Goal: Information Seeking & Learning: Learn about a topic

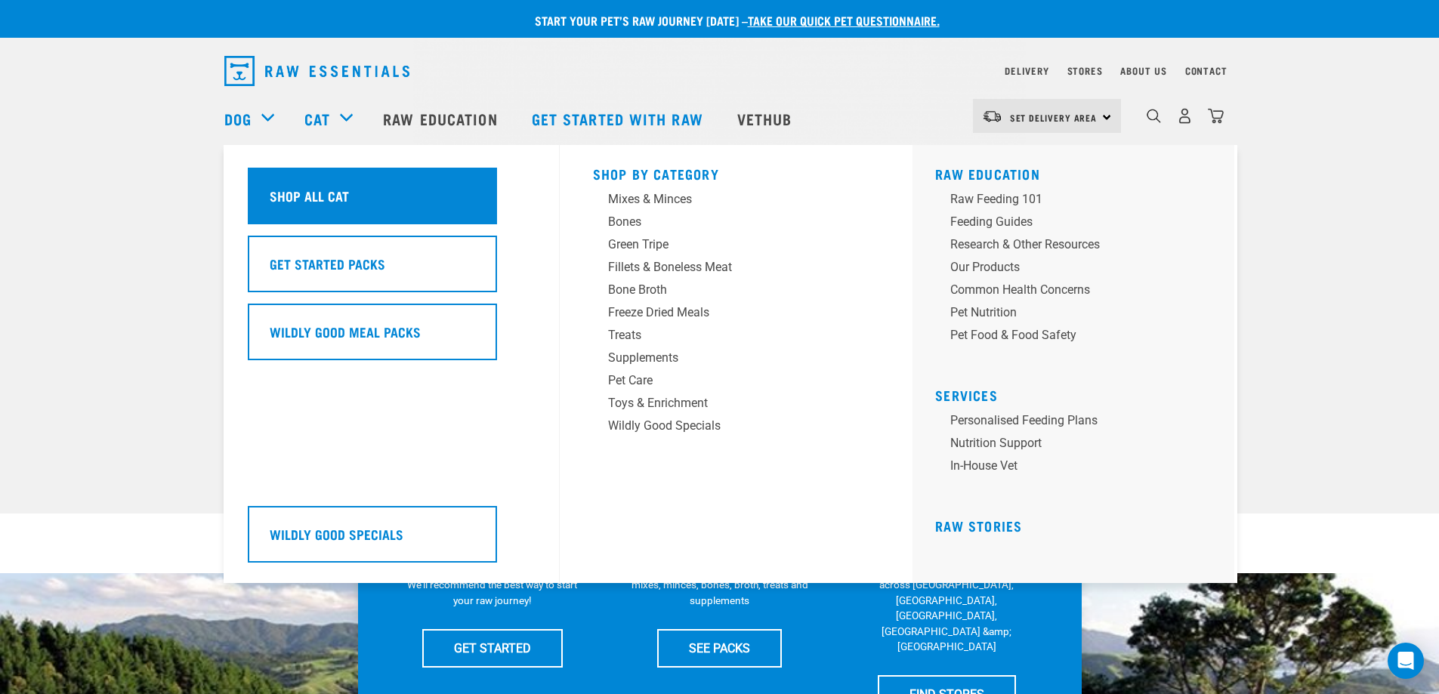
click at [318, 193] on h5 "Shop All Cat" at bounding box center [309, 196] width 79 height 20
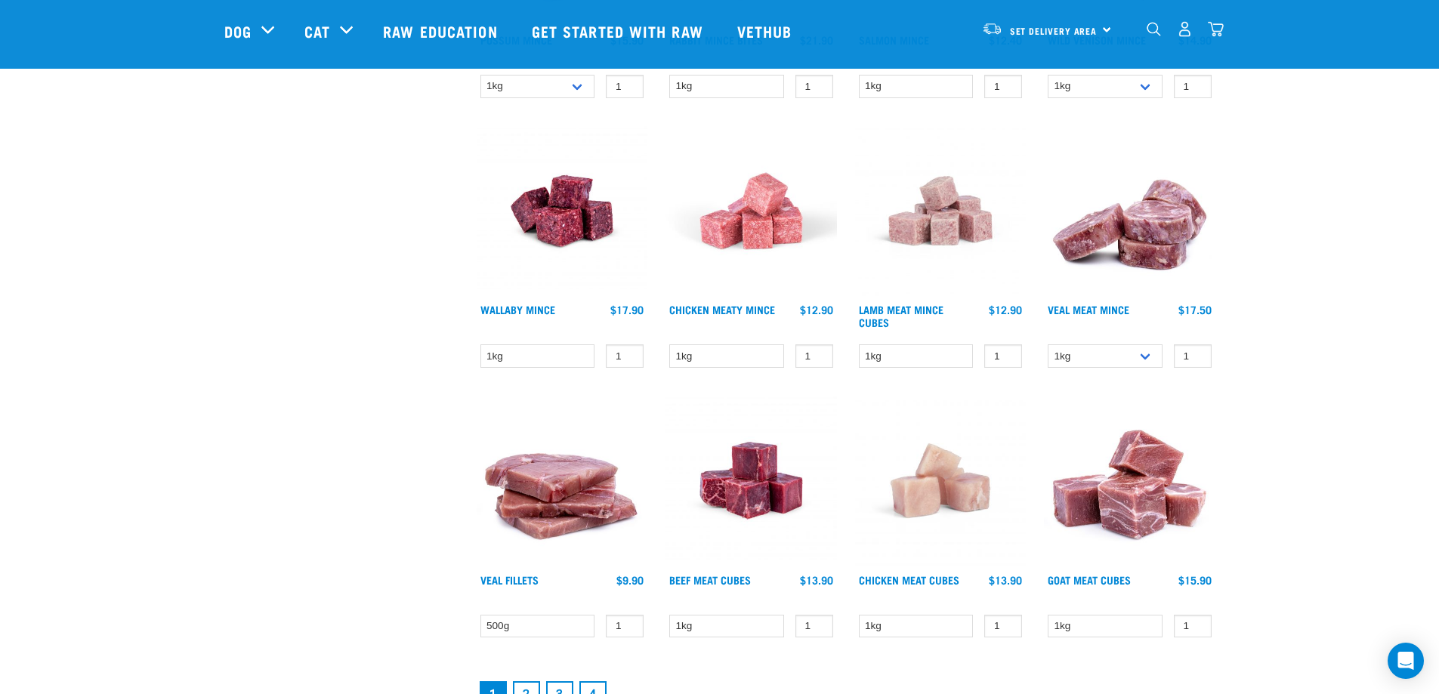
scroll to position [2039, 0]
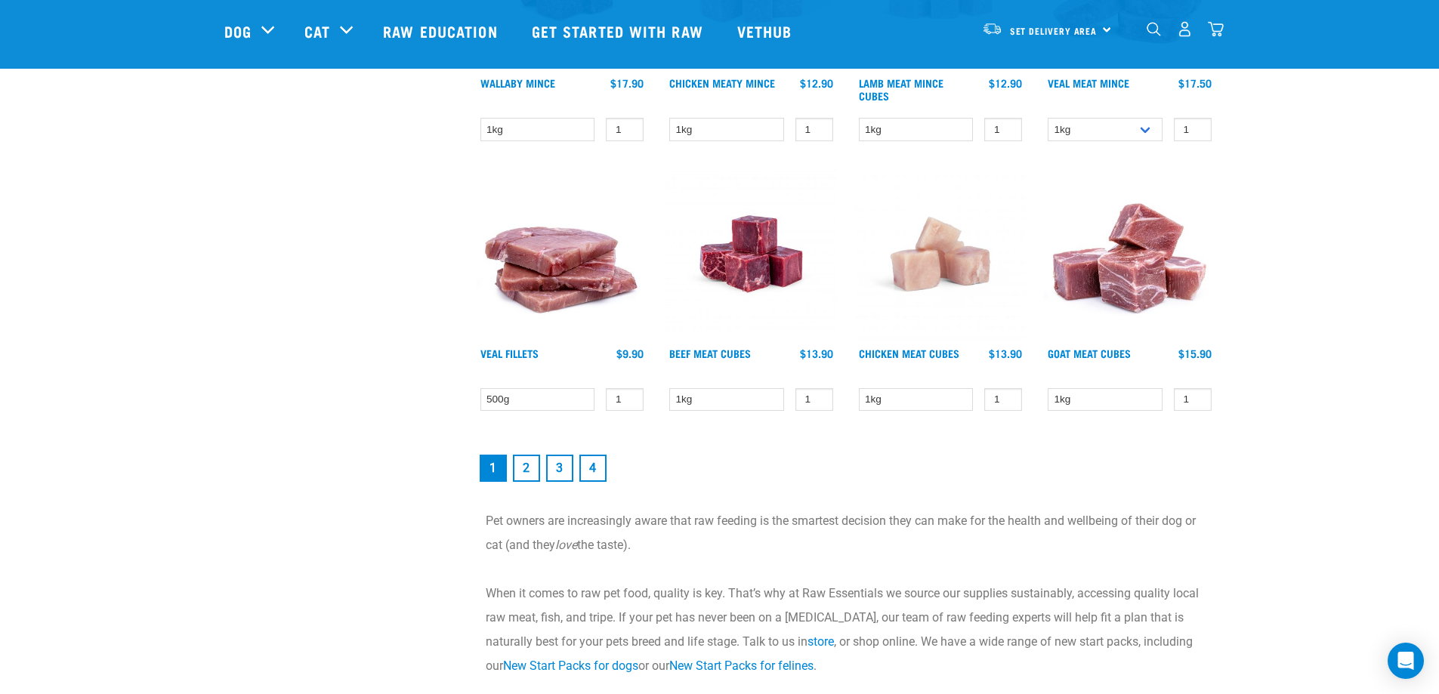
click at [526, 470] on link "2" at bounding box center [526, 468] width 27 height 27
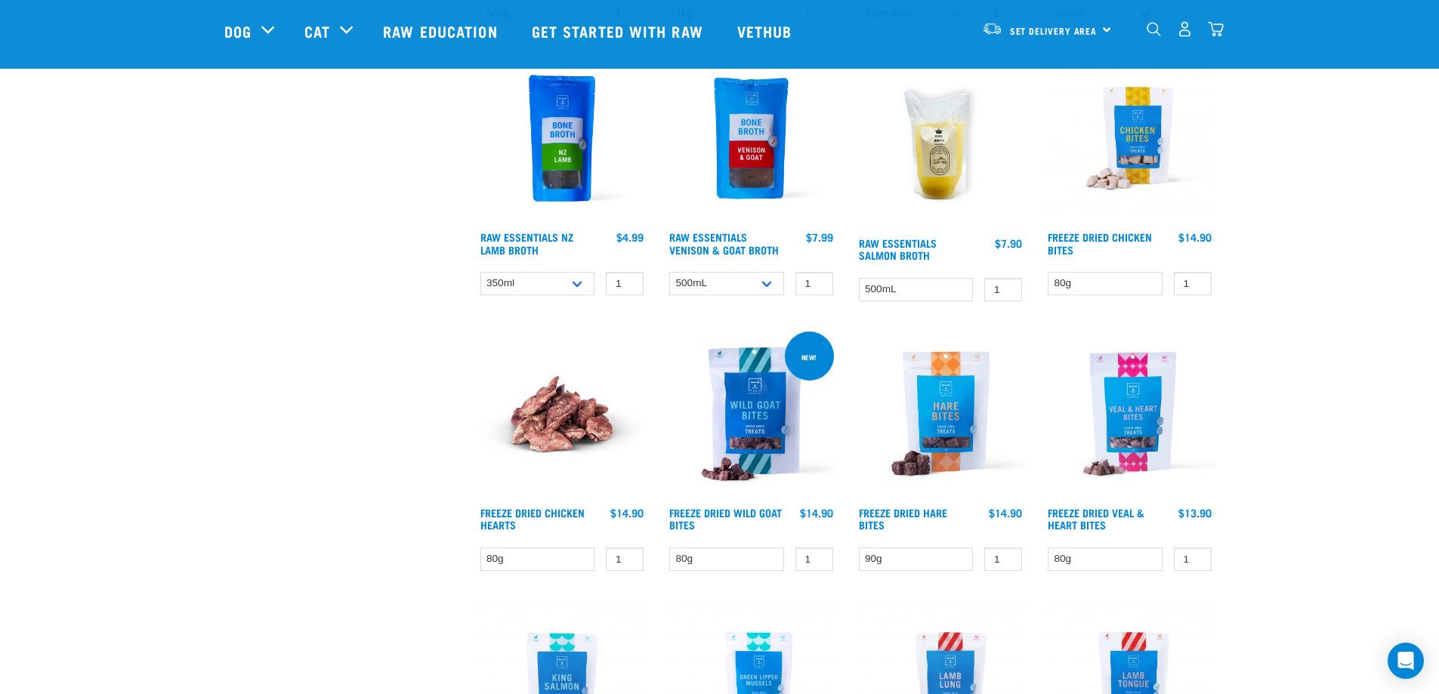
scroll to position [1284, 0]
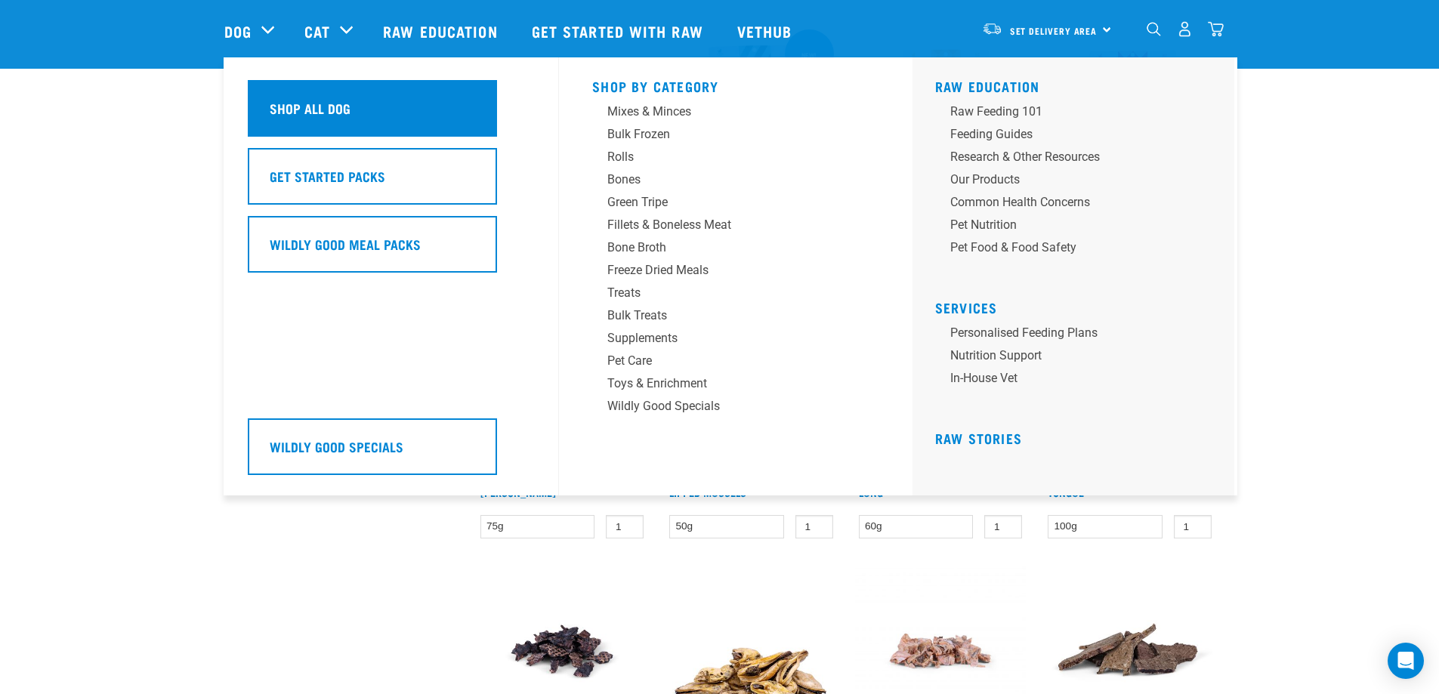
click at [291, 103] on h5 "Shop All Dog" at bounding box center [310, 108] width 81 height 20
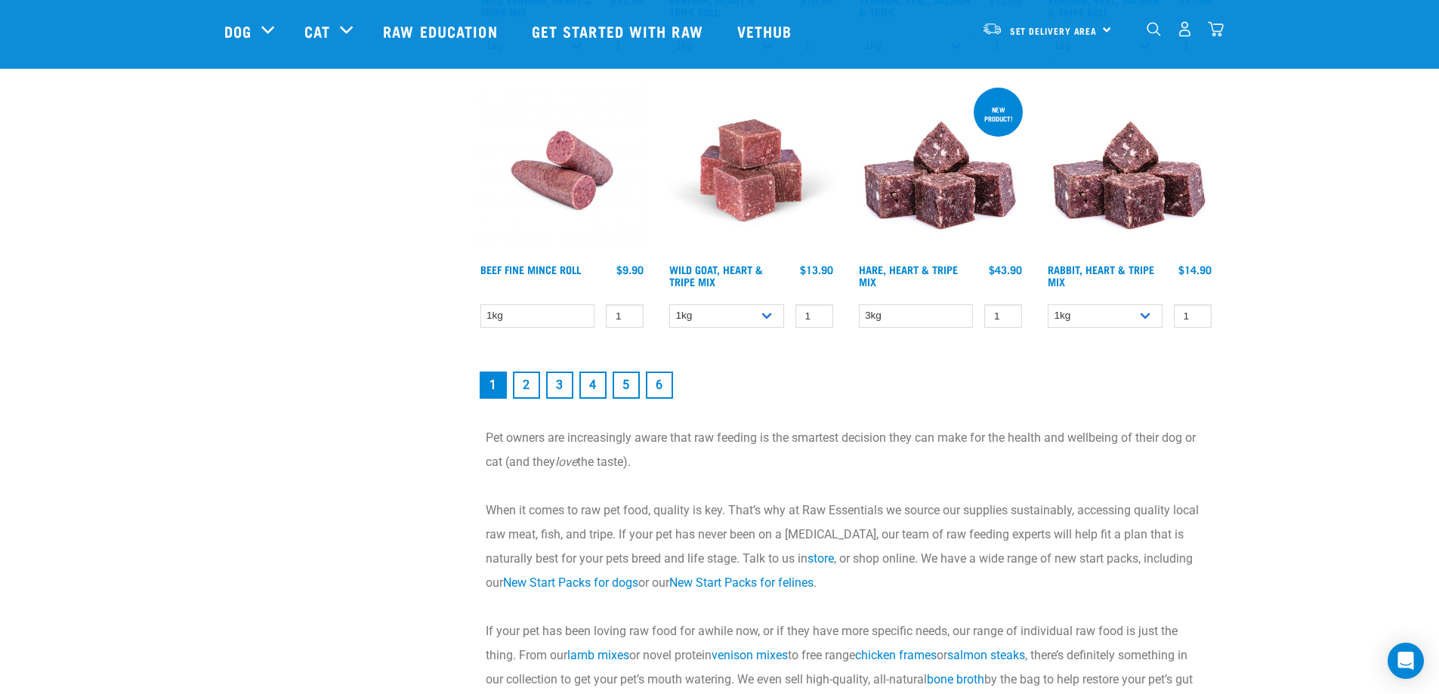
scroll to position [2190, 0]
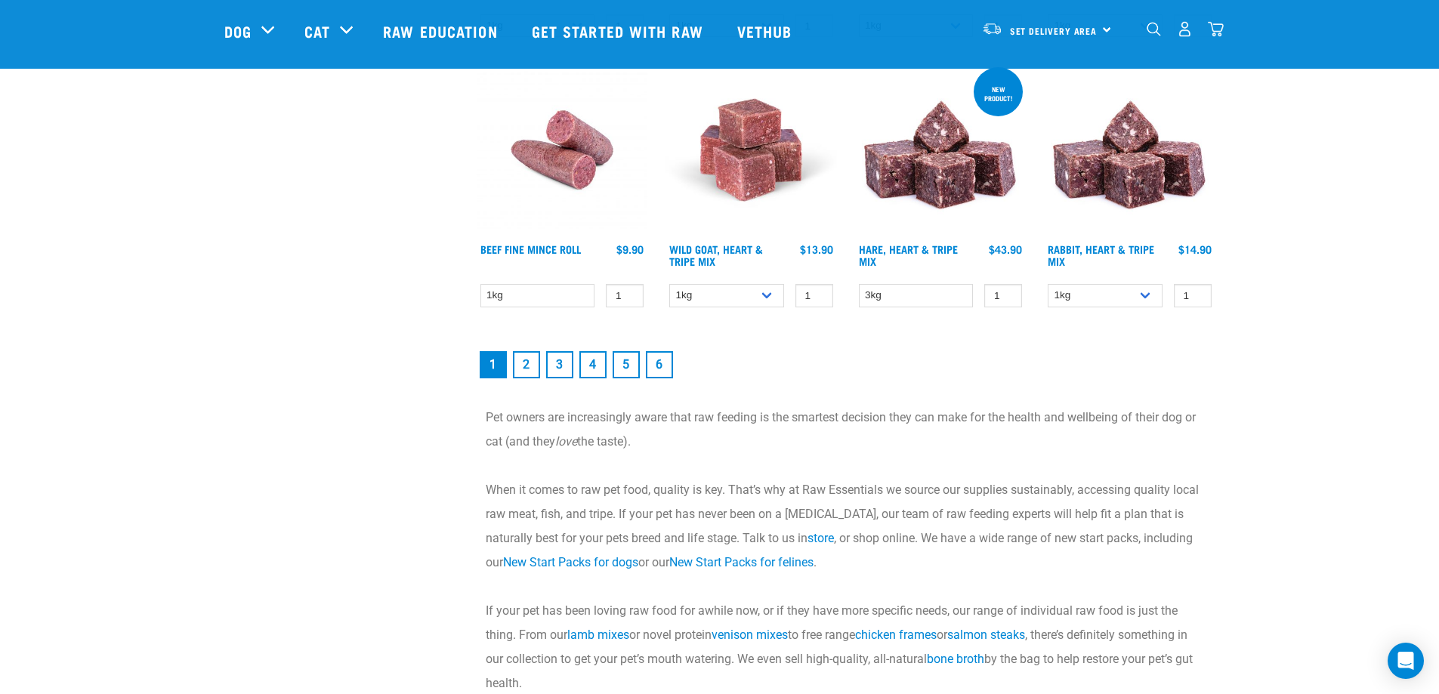
click at [526, 361] on link "2" at bounding box center [526, 364] width 27 height 27
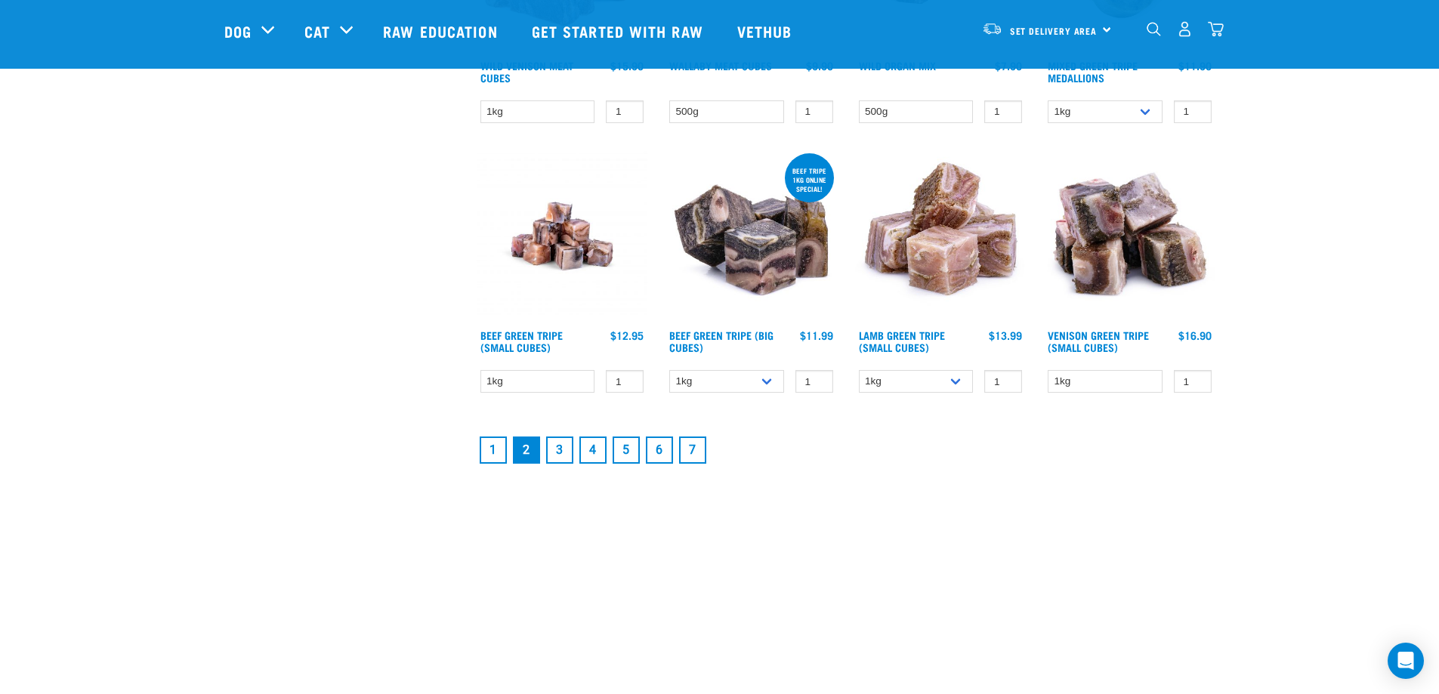
scroll to position [1963, 0]
click at [560, 448] on link "3" at bounding box center [559, 449] width 27 height 27
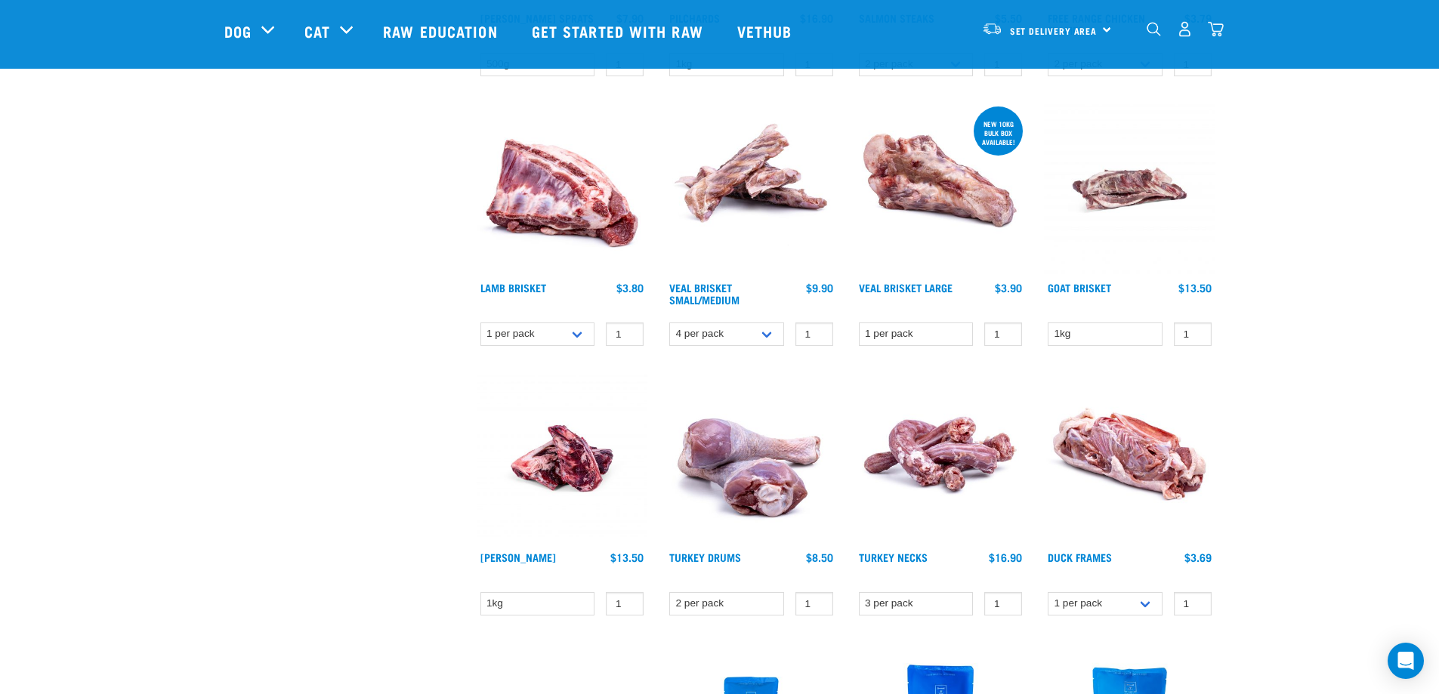
scroll to position [529, 0]
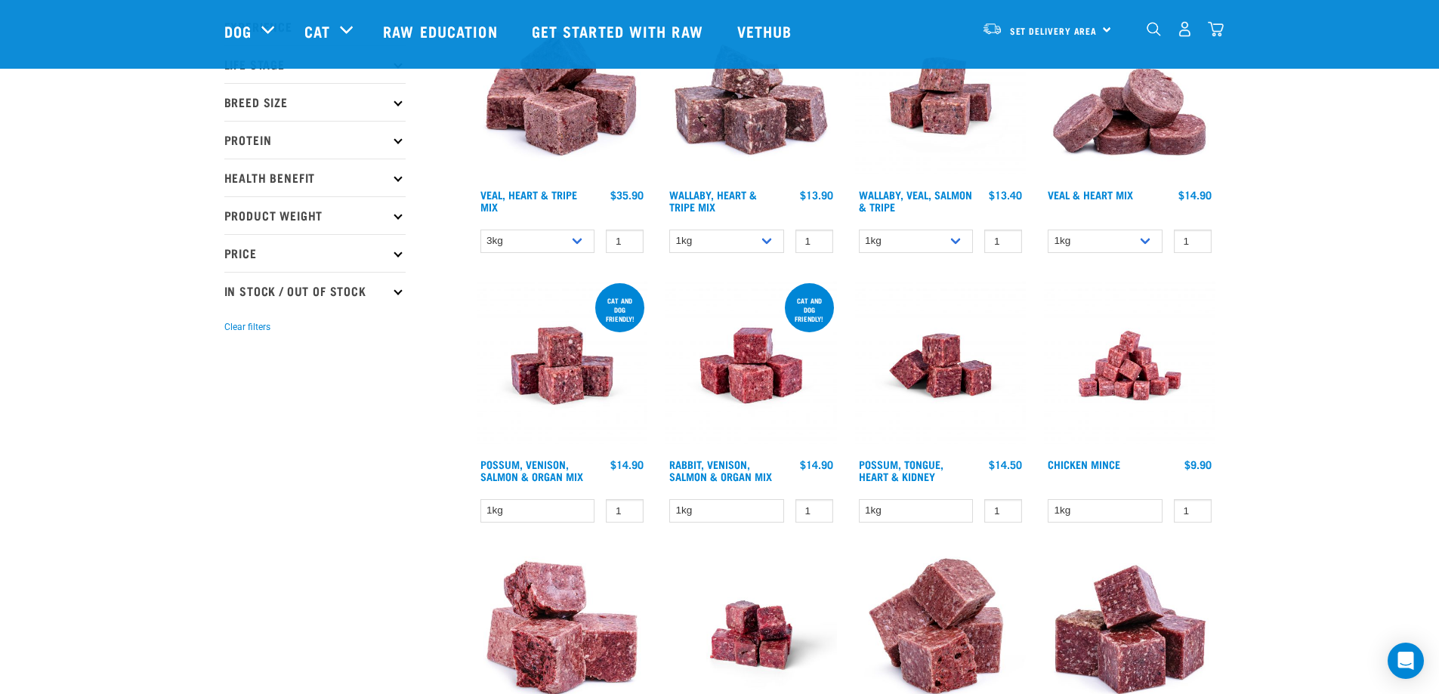
scroll to position [187, 0]
